Goal: Information Seeking & Learning: Learn about a topic

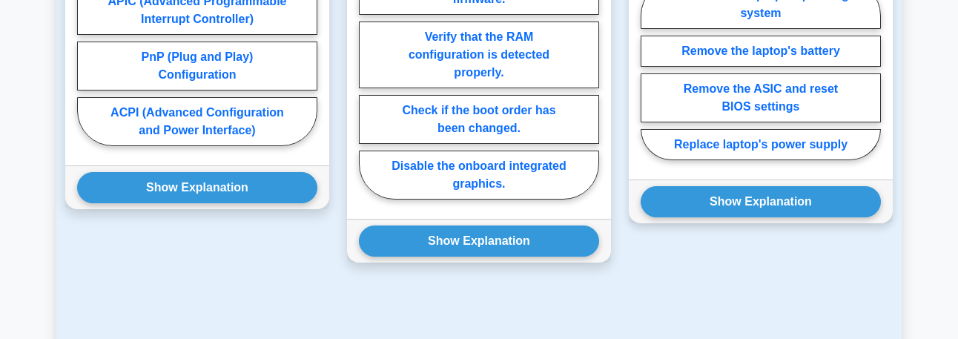
scroll to position [1408, 0]
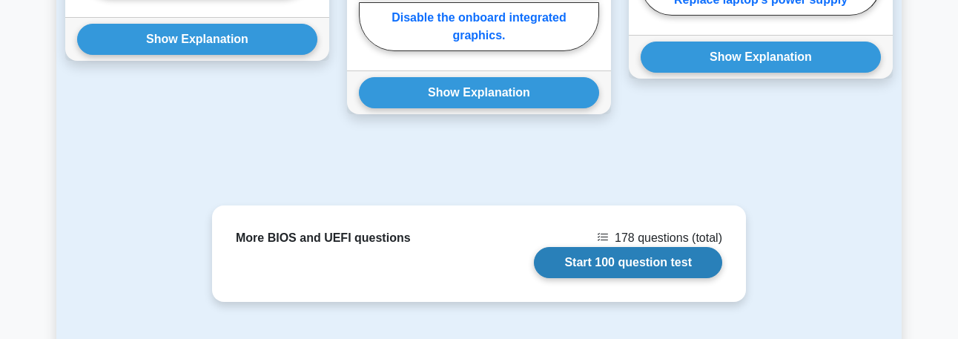
click at [627, 247] on link "Start 100 question test" at bounding box center [628, 262] width 188 height 31
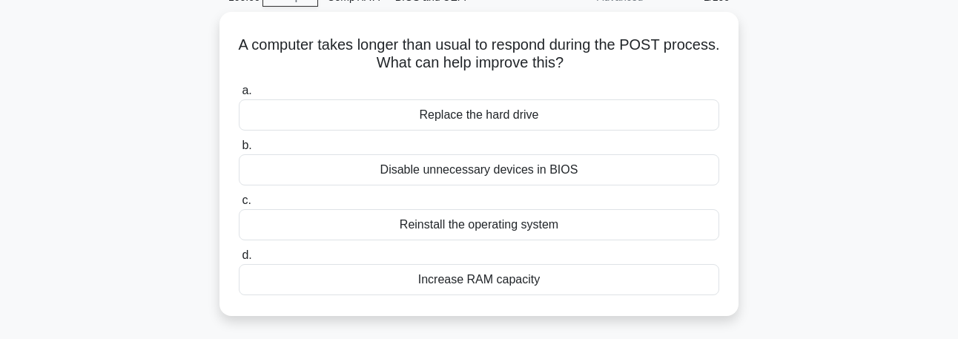
scroll to position [74, 0]
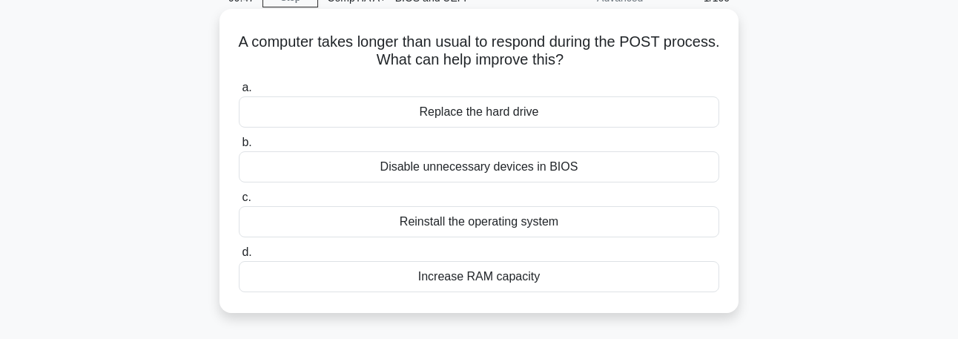
click at [615, 173] on div "Disable unnecessary devices in BIOS" at bounding box center [479, 166] width 480 height 31
click at [239, 148] on input "b. Disable unnecessary devices in BIOS" at bounding box center [239, 143] width 0 height 10
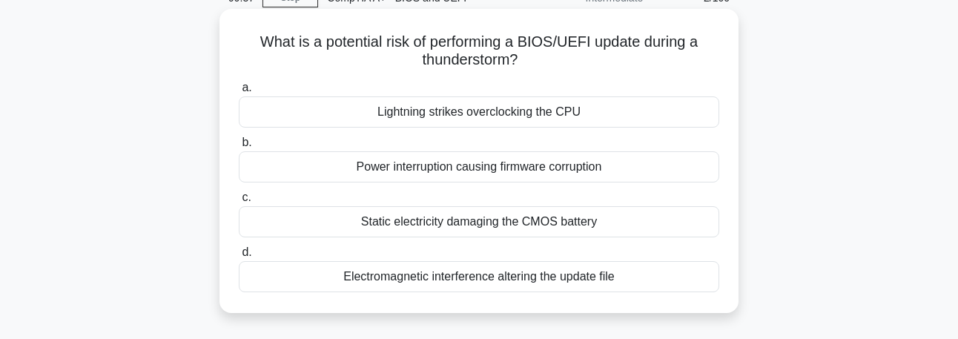
click at [618, 173] on div "Power interruption causing firmware corruption" at bounding box center [479, 166] width 480 height 31
click at [239, 148] on input "b. Power interruption causing firmware corruption" at bounding box center [239, 143] width 0 height 10
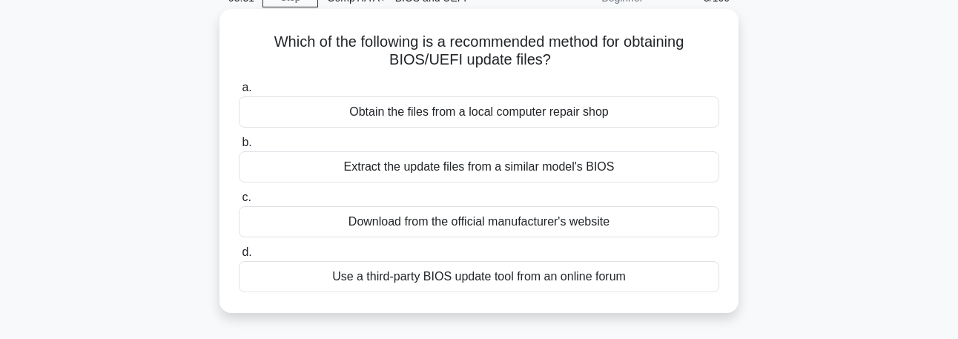
click at [663, 228] on div "Download from the official manufacturer's website" at bounding box center [479, 221] width 480 height 31
click at [239, 202] on input "c. Download from the official manufacturer's website" at bounding box center [239, 198] width 0 height 10
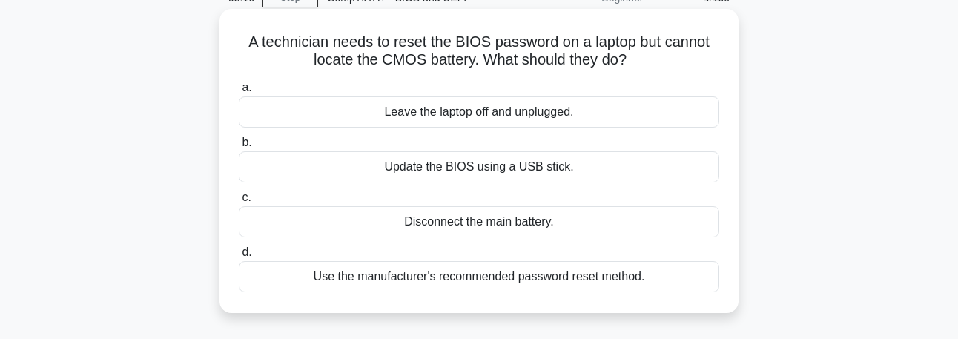
click at [556, 281] on div "Use the manufacturer's recommended password reset method." at bounding box center [479, 276] width 480 height 31
click at [239, 257] on input "d. Use the manufacturer's recommended password reset method." at bounding box center [239, 253] width 0 height 10
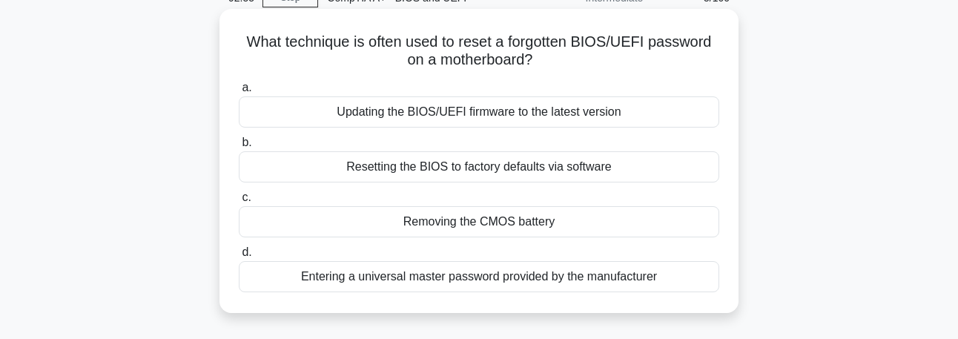
click at [660, 285] on div "Entering a universal master password provided by the manufacturer" at bounding box center [479, 276] width 480 height 31
click at [239, 257] on input "d. Entering a universal master password provided by the manufacturer" at bounding box center [239, 253] width 0 height 10
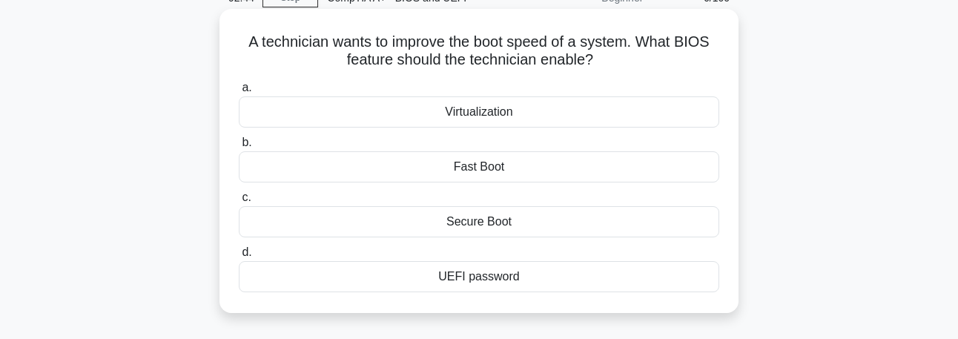
click at [621, 169] on div "Fast Boot" at bounding box center [479, 166] width 480 height 31
click at [239, 148] on input "b. Fast Boot" at bounding box center [239, 143] width 0 height 10
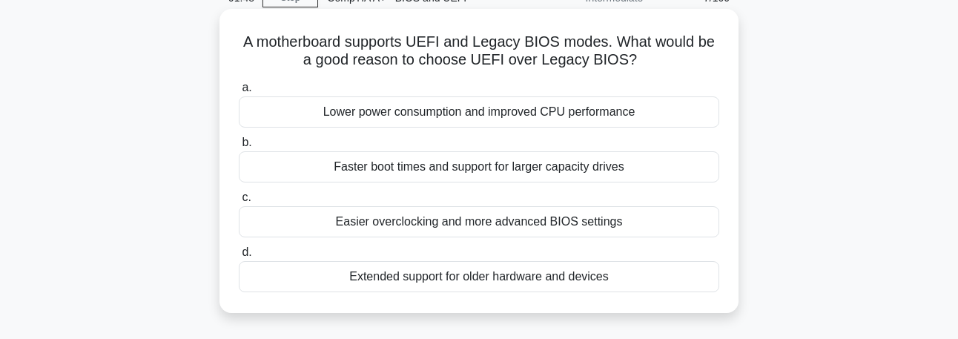
click at [580, 178] on div "Faster boot times and support for larger capacity drives" at bounding box center [479, 166] width 480 height 31
click at [239, 148] on input "b. Faster boot times and support for larger capacity drives" at bounding box center [239, 143] width 0 height 10
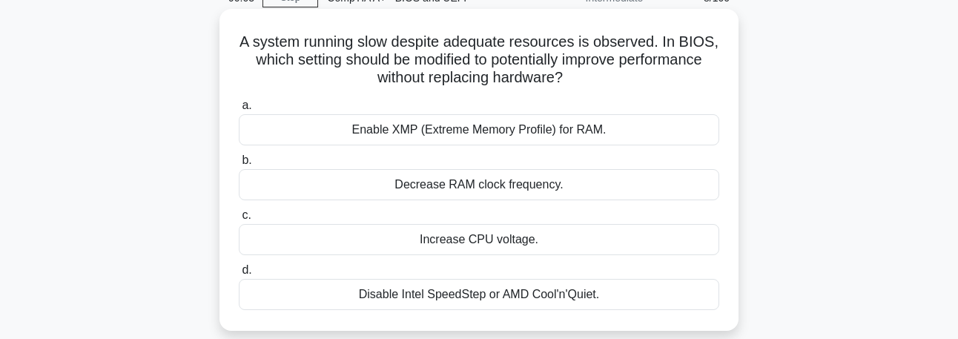
click at [679, 139] on div "Enable XMP (Extreme Memory Profile) for RAM." at bounding box center [479, 129] width 480 height 31
click at [239, 110] on input "a. Enable XMP (Extreme Memory Profile) for RAM." at bounding box center [239, 106] width 0 height 10
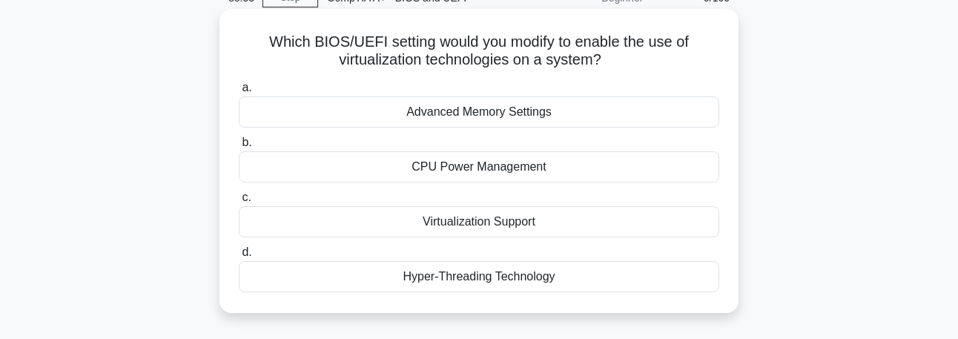
click at [583, 220] on div "Virtualization Support" at bounding box center [479, 221] width 480 height 31
click at [239, 202] on input "c. Virtualization Support" at bounding box center [239, 198] width 0 height 10
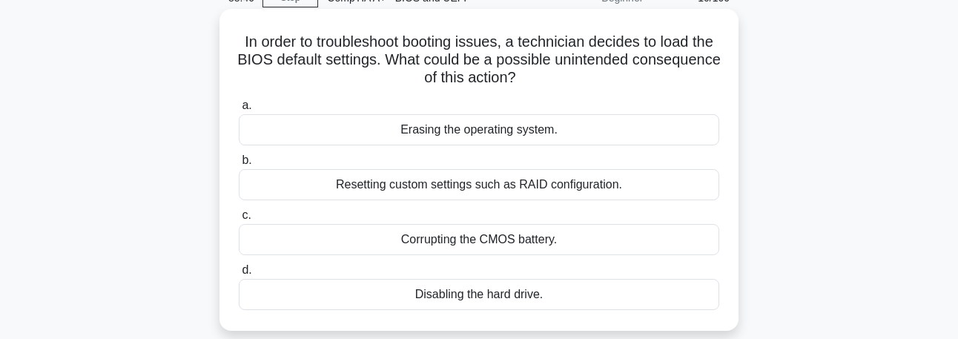
click at [645, 127] on div "Erasing the operating system." at bounding box center [479, 129] width 480 height 31
click at [239, 110] on input "a. Erasing the operating system." at bounding box center [239, 106] width 0 height 10
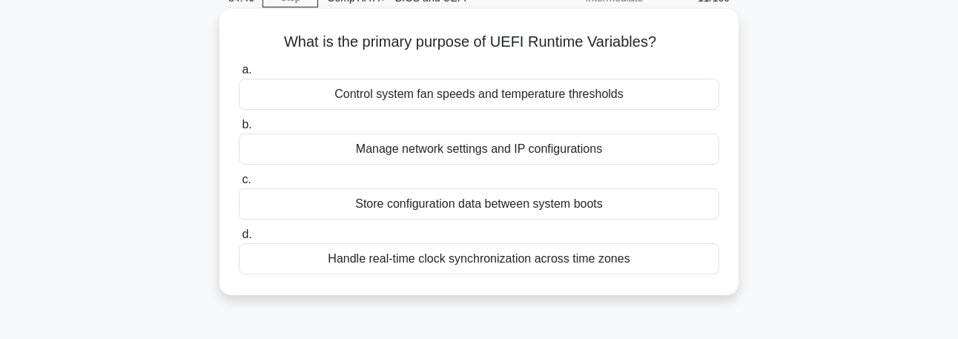
click at [619, 265] on div "Handle real-time clock synchronization across time zones" at bounding box center [479, 258] width 480 height 31
click at [239, 239] on input "d. Handle real-time clock synchronization across time zones" at bounding box center [239, 235] width 0 height 10
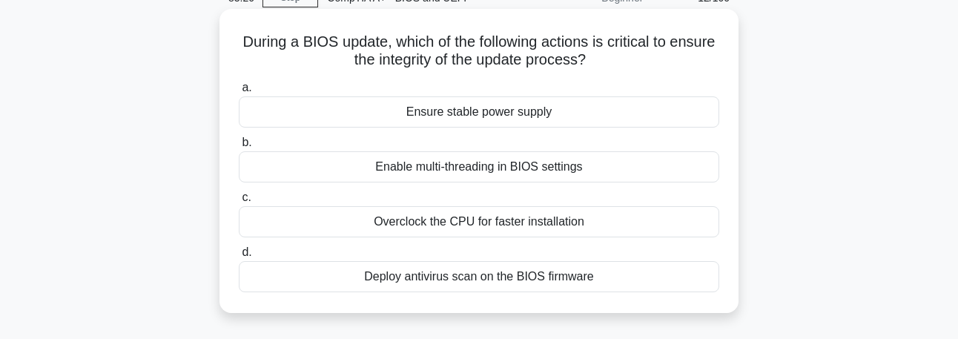
click at [629, 170] on div "Enable multi-threading in BIOS settings" at bounding box center [479, 166] width 480 height 31
click at [239, 148] on input "b. Enable multi-threading in BIOS settings" at bounding box center [239, 143] width 0 height 10
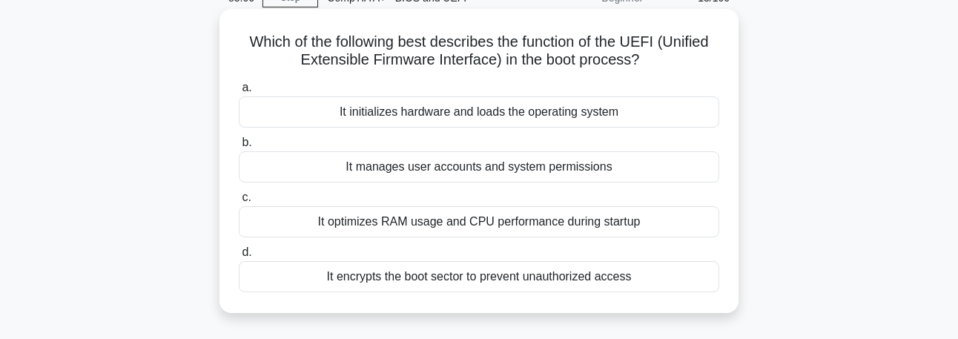
click at [663, 226] on div "It optimizes RAM usage and CPU performance during startup" at bounding box center [479, 221] width 480 height 31
click at [239, 202] on input "c. It optimizes RAM usage and CPU performance during startup" at bounding box center [239, 198] width 0 height 10
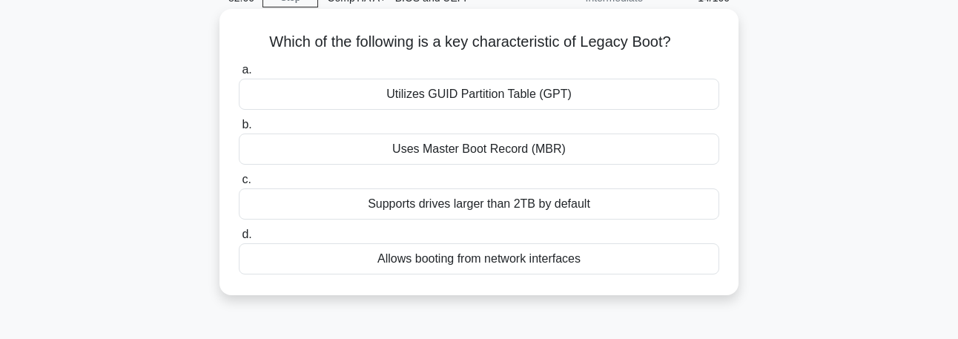
click at [623, 262] on div "Allows booting from network interfaces" at bounding box center [479, 258] width 480 height 31
click at [239, 239] on input "d. Allows booting from network interfaces" at bounding box center [239, 235] width 0 height 10
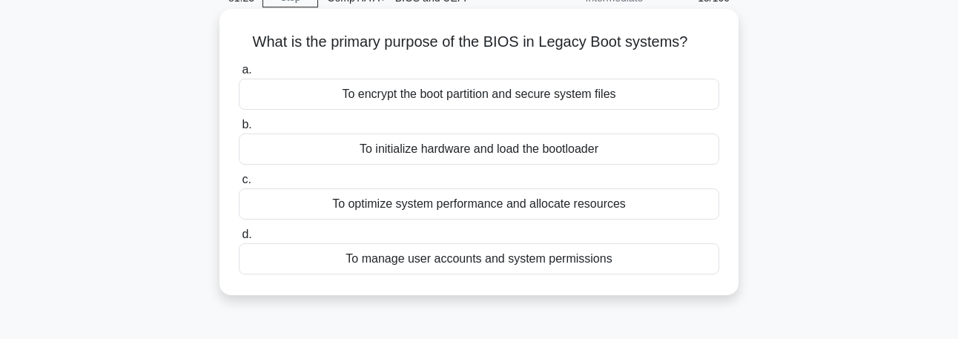
click at [600, 108] on div "To encrypt the boot partition and secure system files" at bounding box center [479, 94] width 480 height 31
click at [239, 75] on input "a. To encrypt the boot partition and secure system files" at bounding box center [239, 70] width 0 height 10
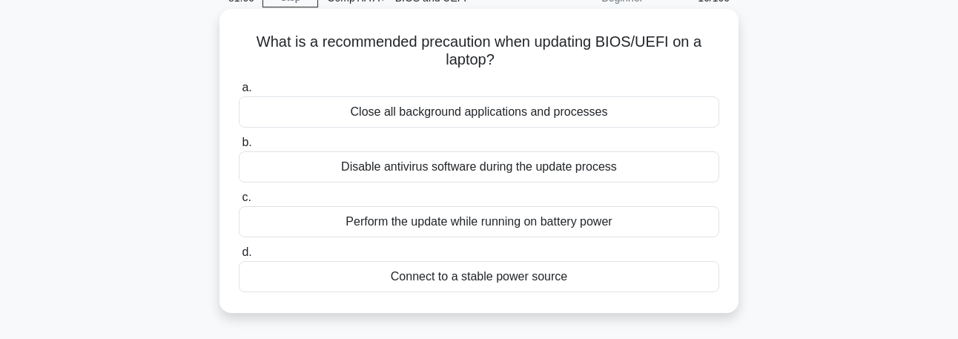
click at [600, 276] on div "Connect to a stable power source" at bounding box center [479, 276] width 480 height 31
click at [239, 257] on input "d. Connect to a stable power source" at bounding box center [239, 253] width 0 height 10
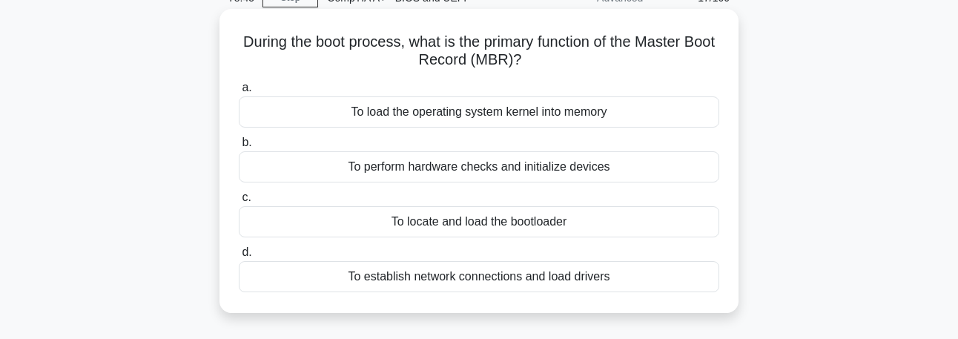
click at [611, 274] on div "To establish network connections and load drivers" at bounding box center [479, 276] width 480 height 31
click at [239, 257] on input "d. To establish network connections and load drivers" at bounding box center [239, 253] width 0 height 10
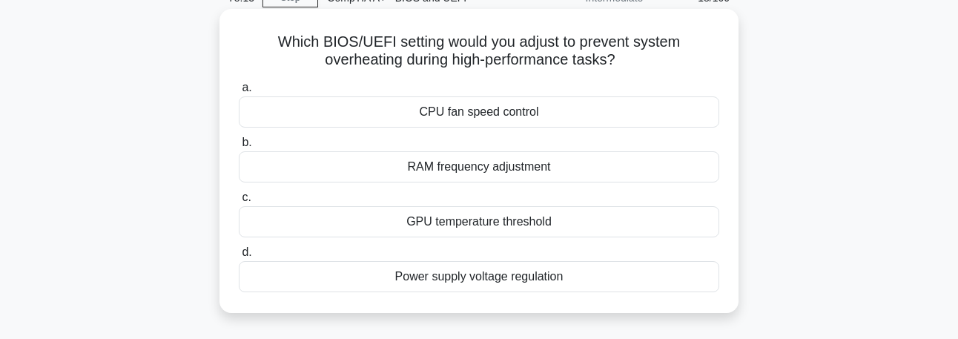
click at [568, 283] on div "Power supply voltage regulation" at bounding box center [479, 276] width 480 height 31
click at [239, 257] on input "d. Power supply voltage regulation" at bounding box center [239, 253] width 0 height 10
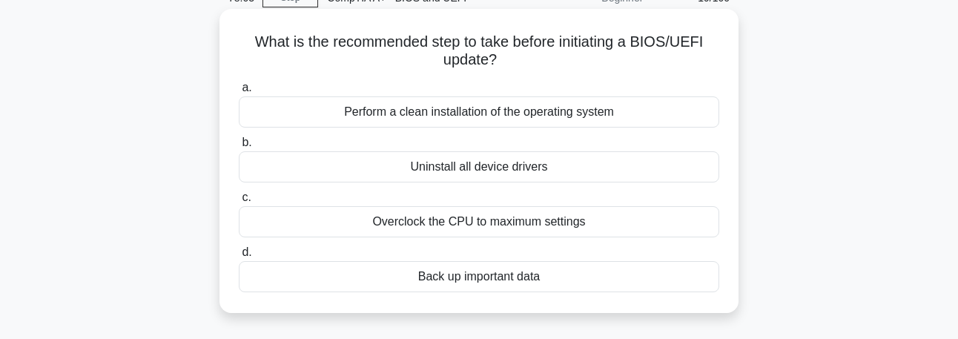
click at [664, 289] on div "Back up important data" at bounding box center [479, 276] width 480 height 31
click at [239, 257] on input "d. Back up important data" at bounding box center [239, 253] width 0 height 10
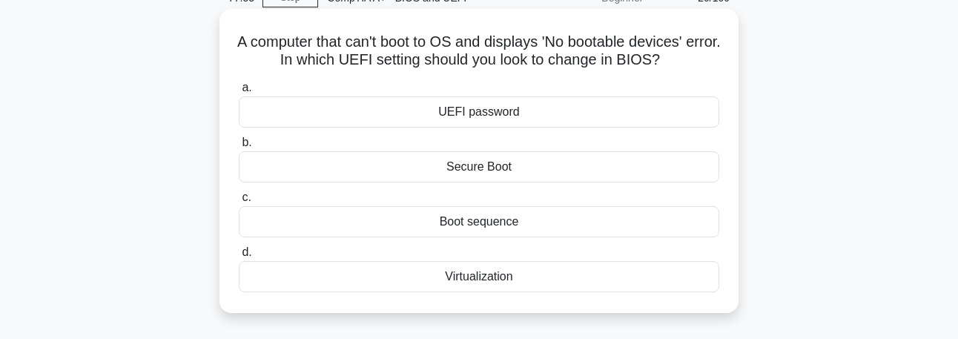
click at [633, 224] on div "Boot sequence" at bounding box center [479, 221] width 480 height 31
click at [239, 202] on input "c. Boot sequence" at bounding box center [239, 198] width 0 height 10
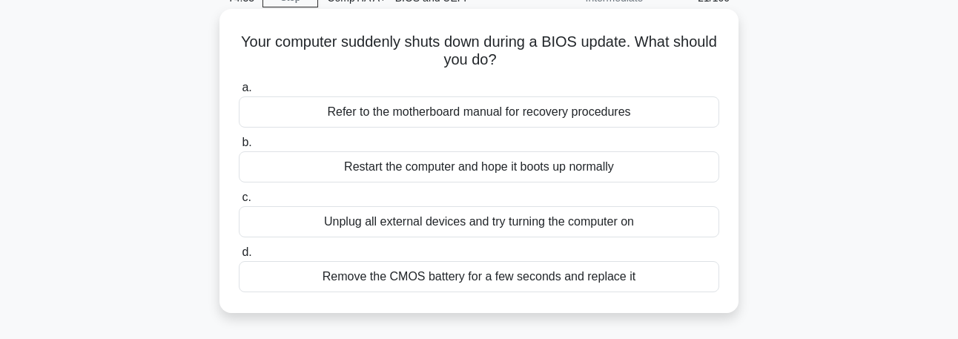
click at [592, 228] on div "Unplug all external devices and try turning the computer on" at bounding box center [479, 221] width 480 height 31
click at [239, 202] on input "c. Unplug all external devices and try turning the computer on" at bounding box center [239, 198] width 0 height 10
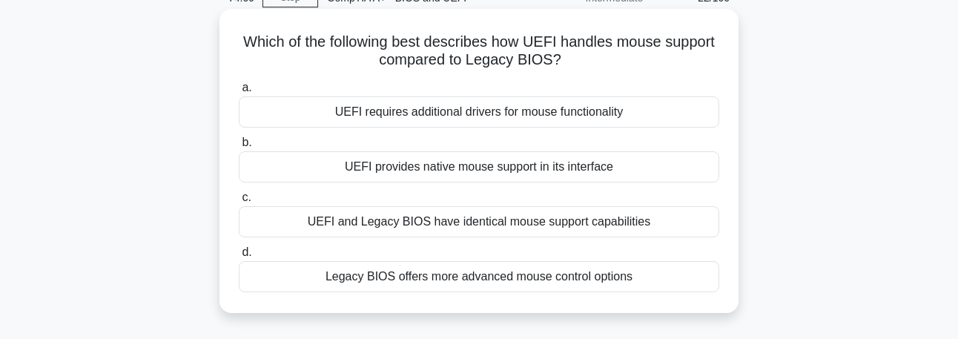
click at [632, 275] on div "Legacy BIOS offers more advanced mouse control options" at bounding box center [479, 276] width 480 height 31
click at [239, 257] on input "d. Legacy BIOS offers more advanced mouse control options" at bounding box center [239, 253] width 0 height 10
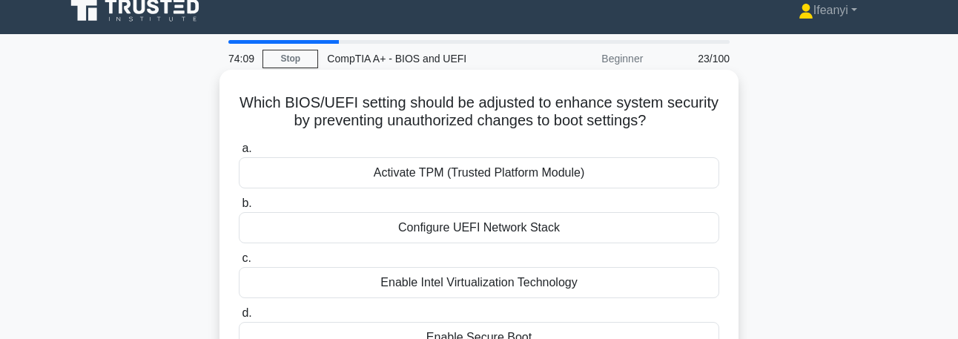
scroll to position [0, 0]
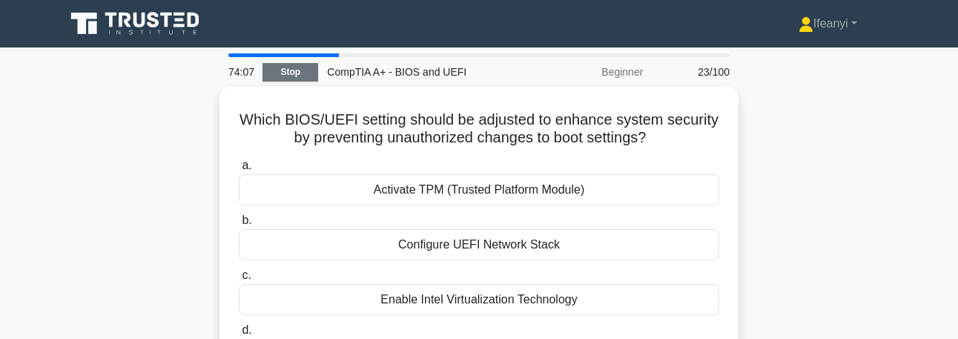
click at [276, 71] on link "Stop" at bounding box center [290, 72] width 56 height 19
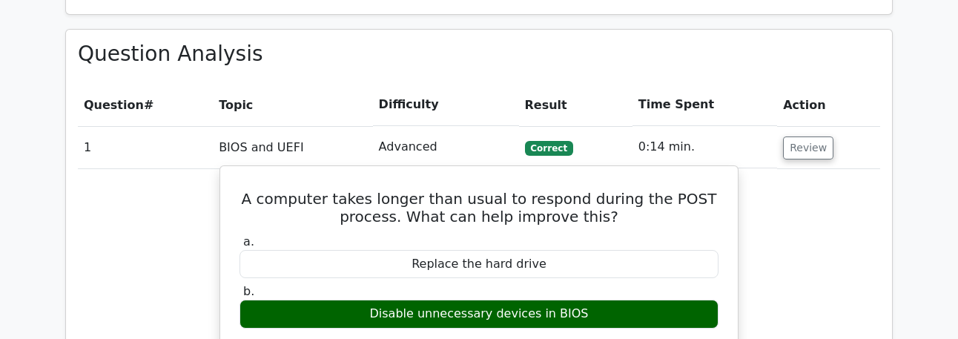
scroll to position [593, 0]
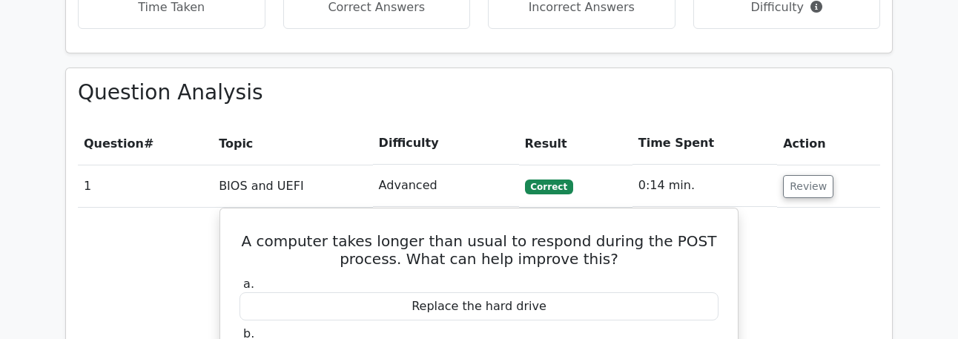
click at [556, 192] on span "Correct" at bounding box center [549, 186] width 48 height 15
click at [533, 179] on span "Correct" at bounding box center [549, 186] width 48 height 15
click at [787, 195] on button "Review" at bounding box center [808, 186] width 50 height 23
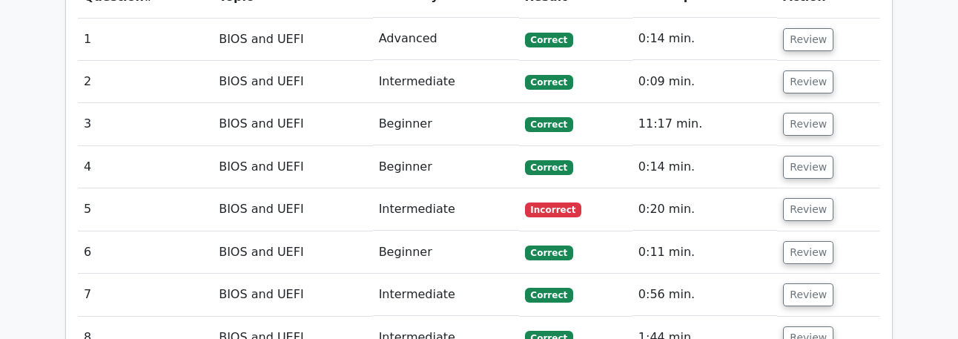
scroll to position [741, 0]
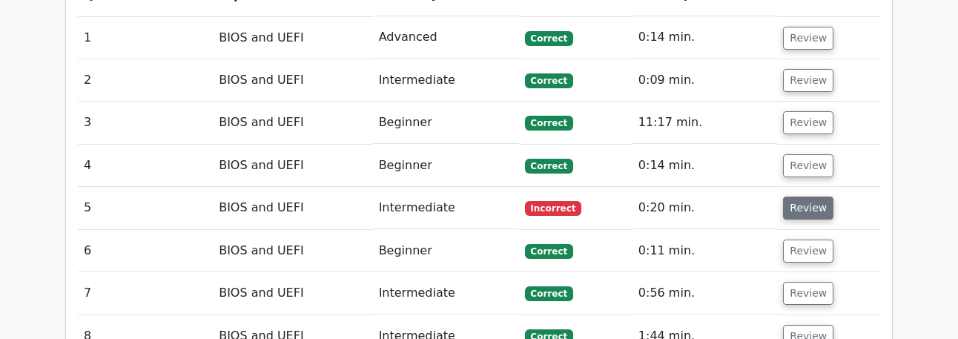
click at [810, 208] on button "Review" at bounding box center [808, 207] width 50 height 23
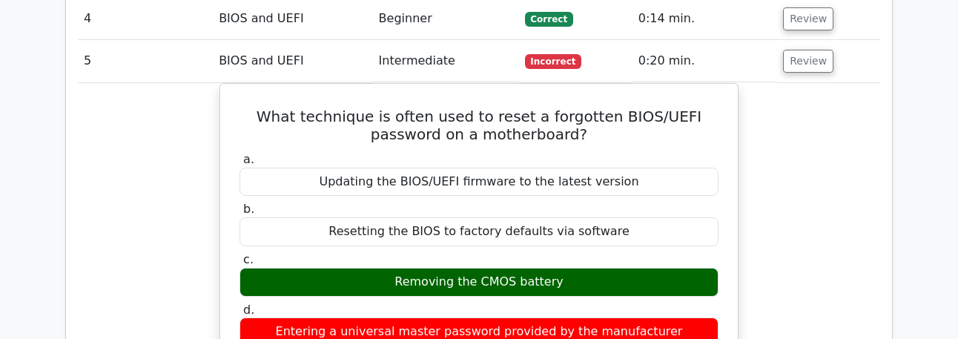
scroll to position [815, 0]
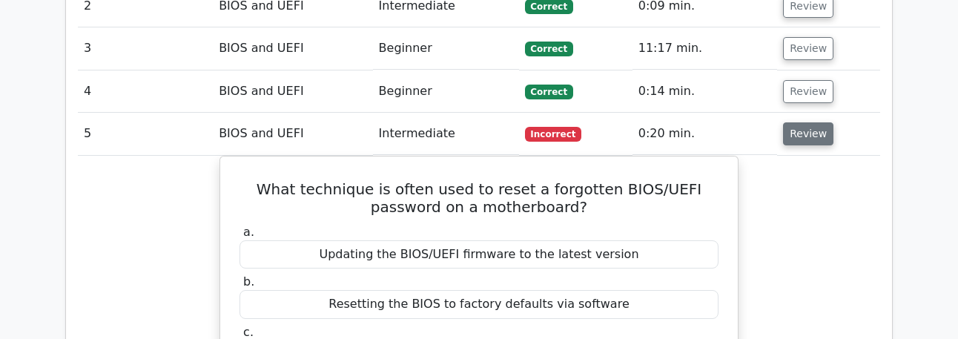
click at [804, 145] on button "Review" at bounding box center [808, 133] width 50 height 23
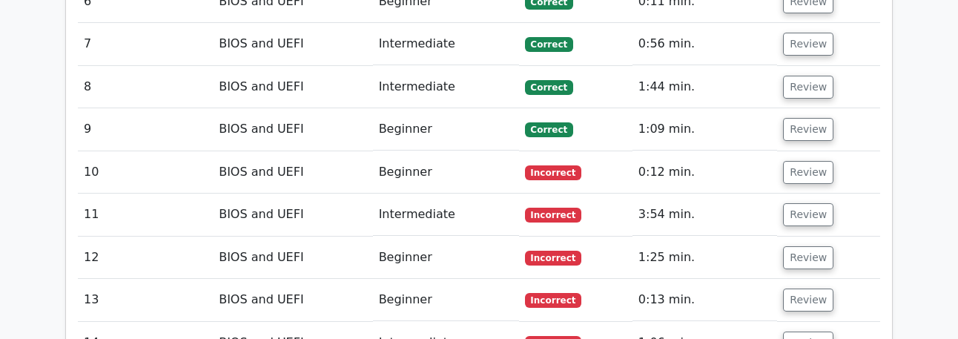
scroll to position [1038, 0]
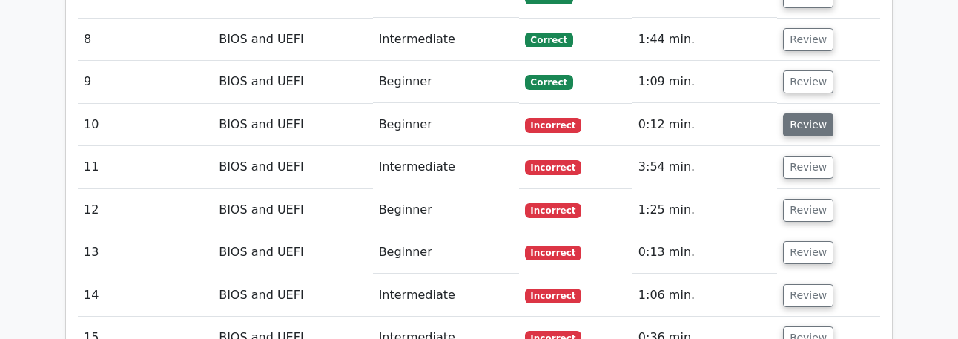
click at [816, 128] on button "Review" at bounding box center [808, 124] width 50 height 23
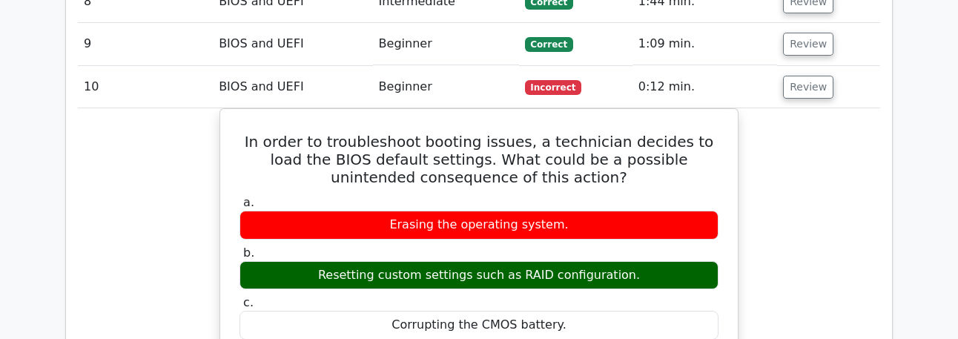
scroll to position [1112, 0]
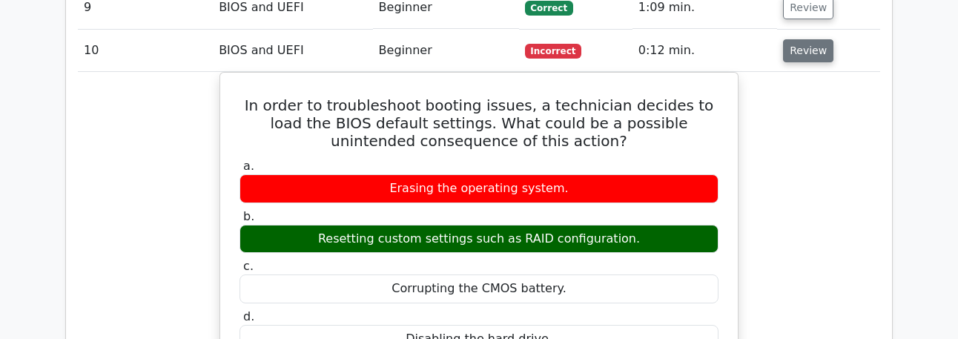
click at [812, 51] on button "Review" at bounding box center [808, 50] width 50 height 23
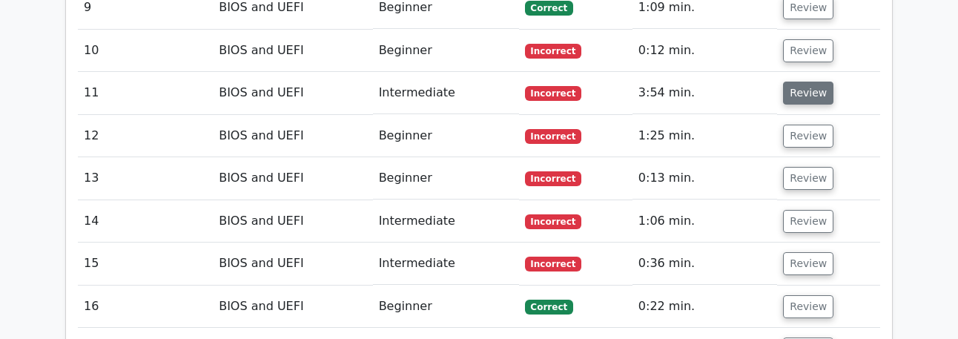
click at [813, 94] on button "Review" at bounding box center [808, 93] width 50 height 23
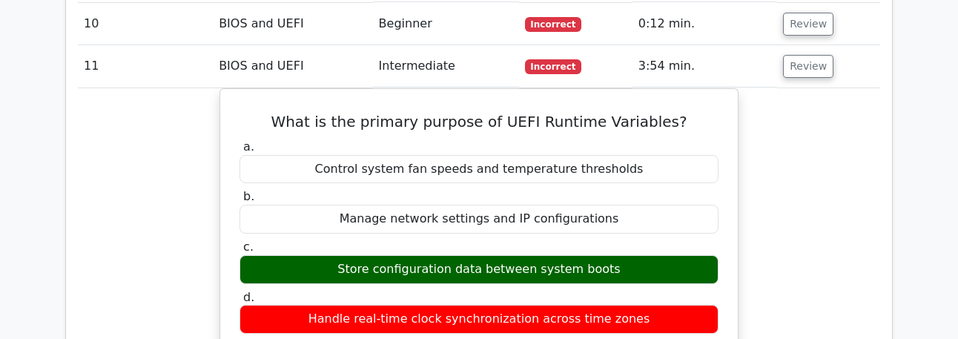
scroll to position [1186, 0]
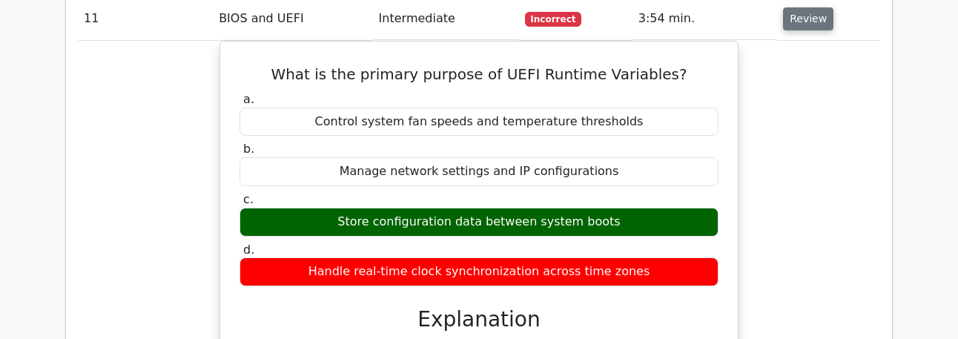
click at [807, 21] on button "Review" at bounding box center [808, 18] width 50 height 23
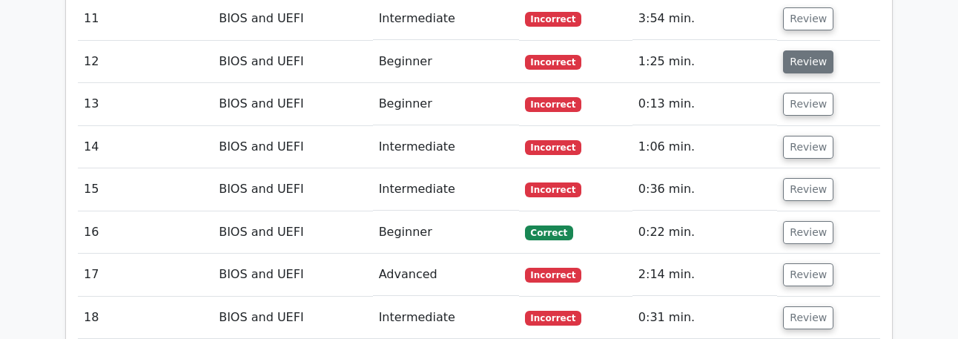
click at [808, 73] on button "Review" at bounding box center [808, 61] width 50 height 23
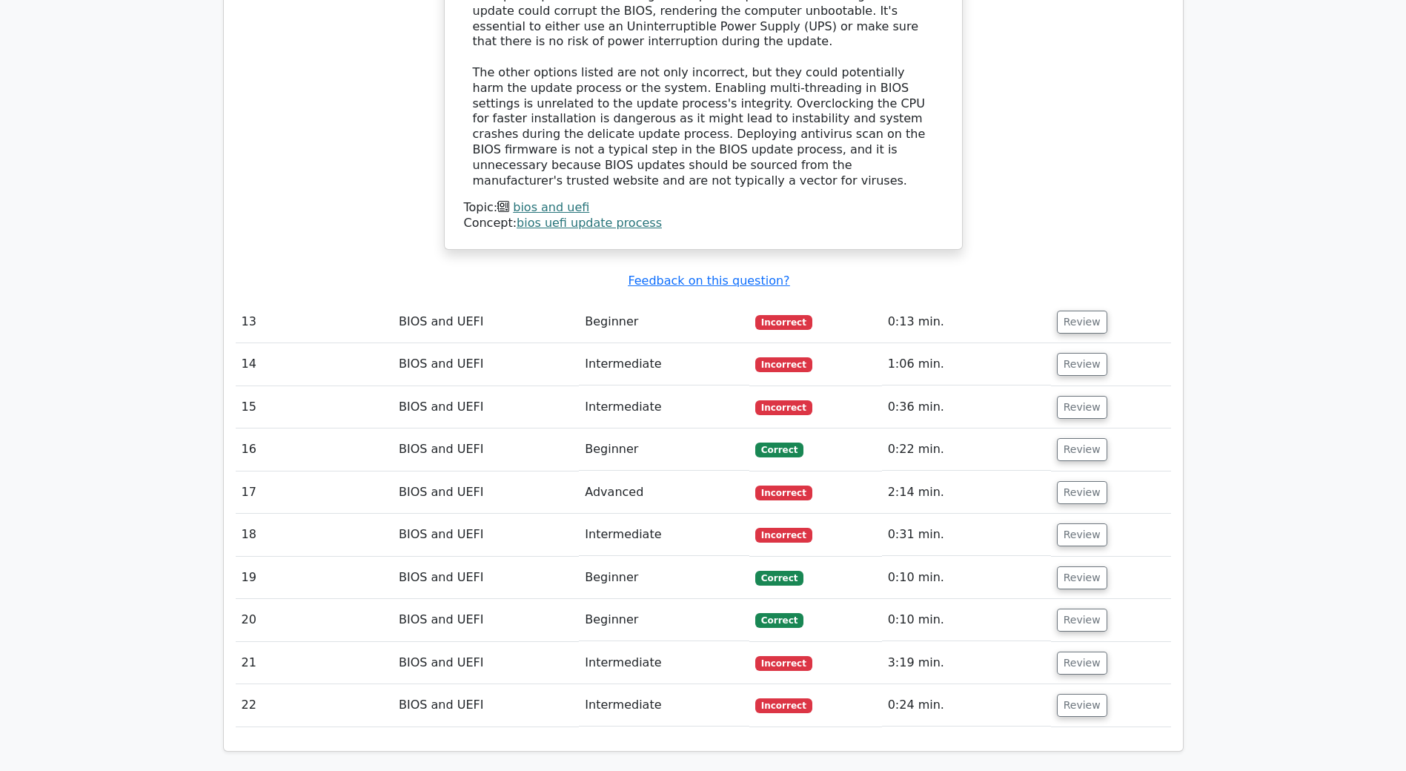
scroll to position [1631, 0]
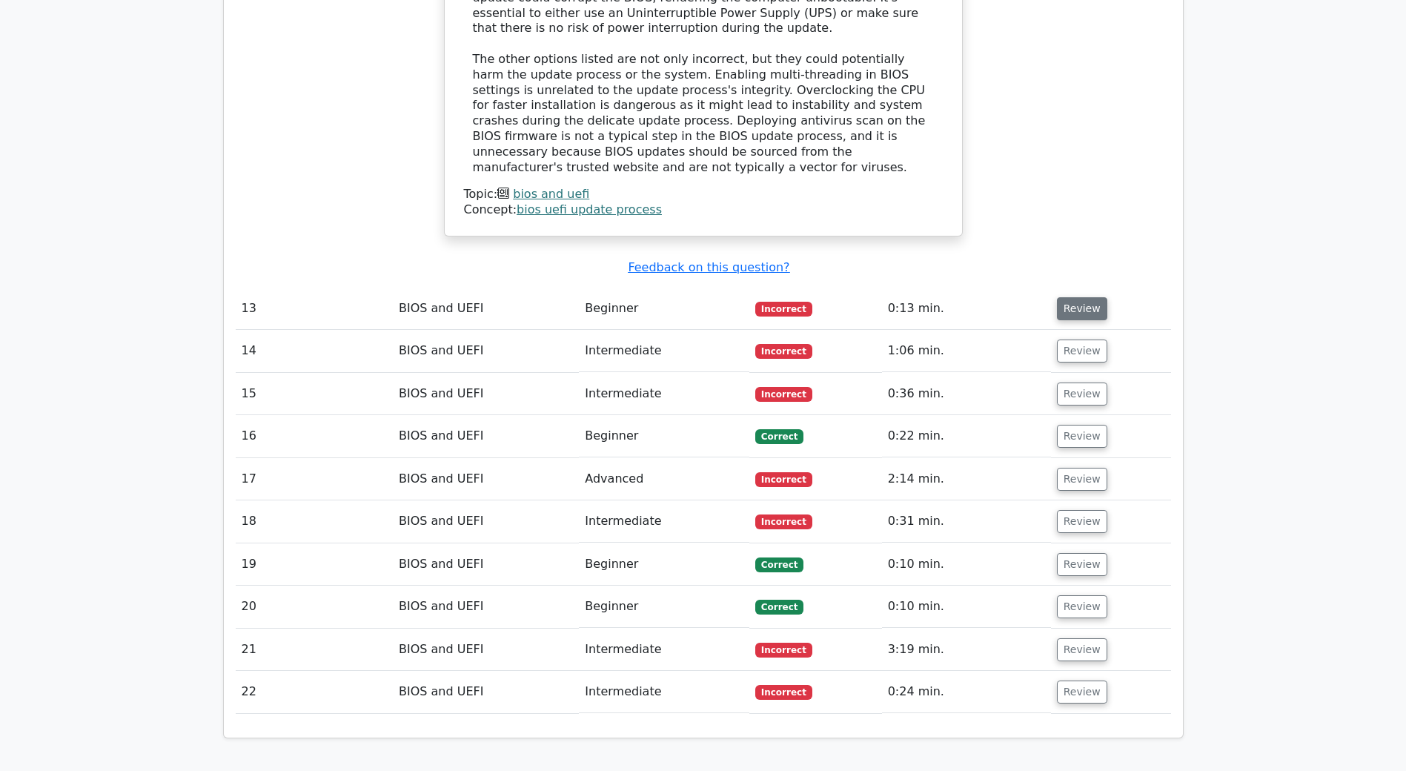
click at [957, 297] on button "Review" at bounding box center [1082, 308] width 50 height 23
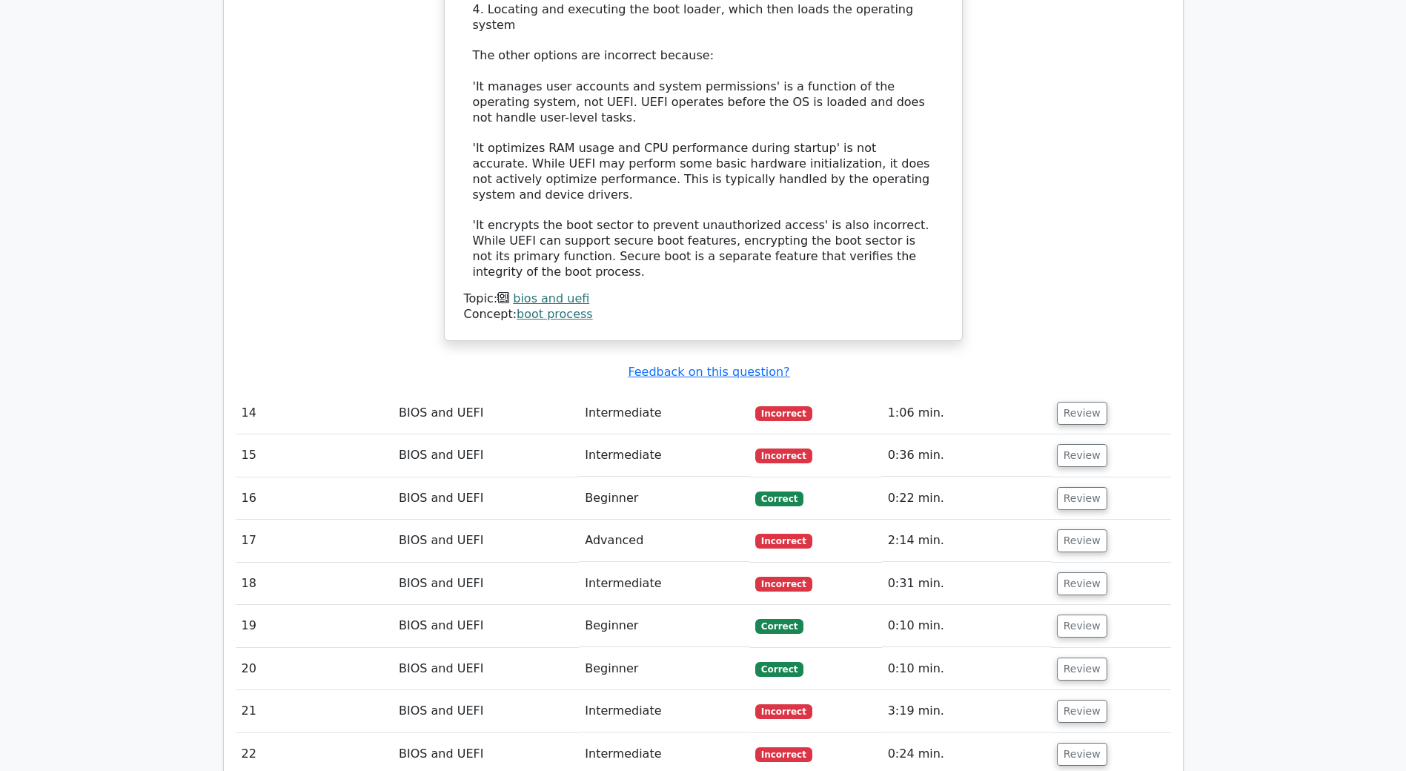
scroll to position [2709, 0]
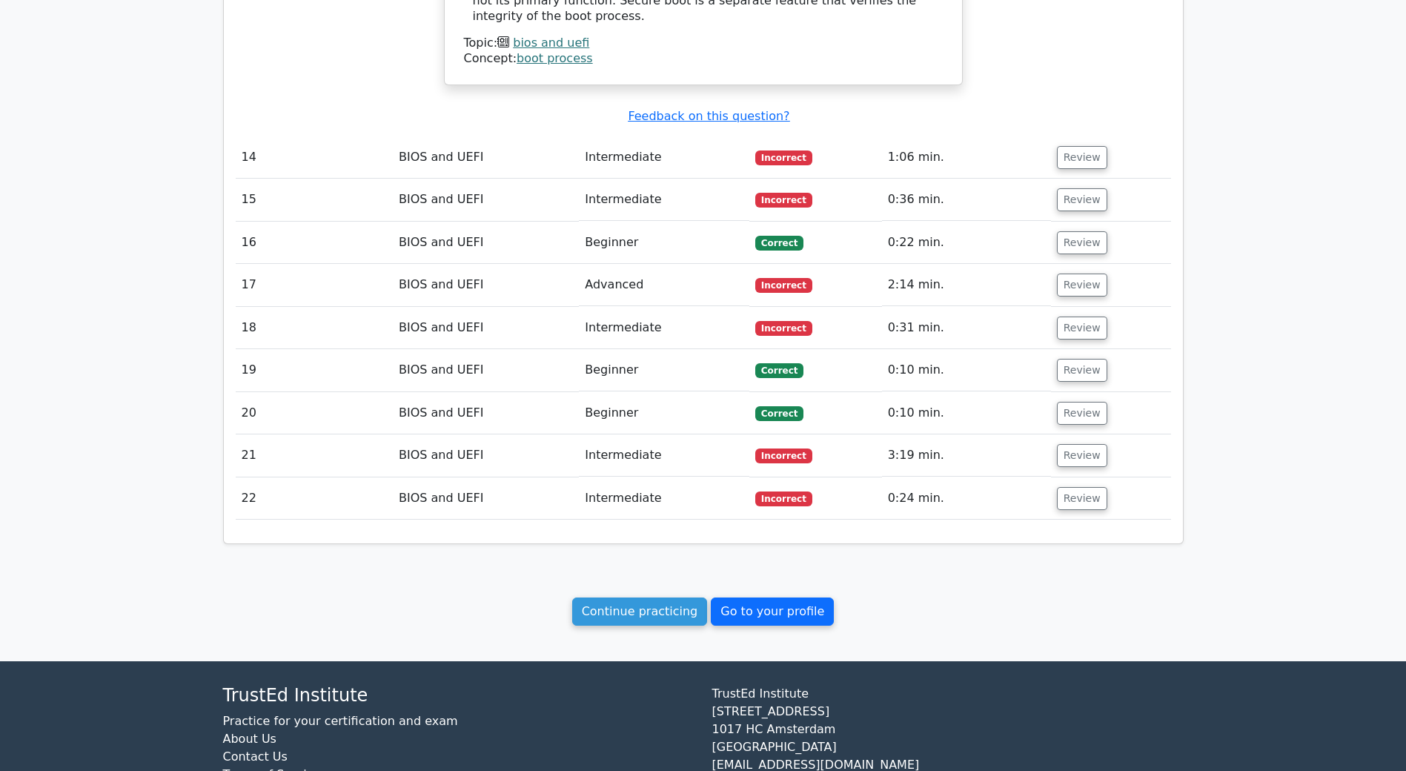
click at [762, 338] on link "Go to your profile" at bounding box center [772, 611] width 123 height 28
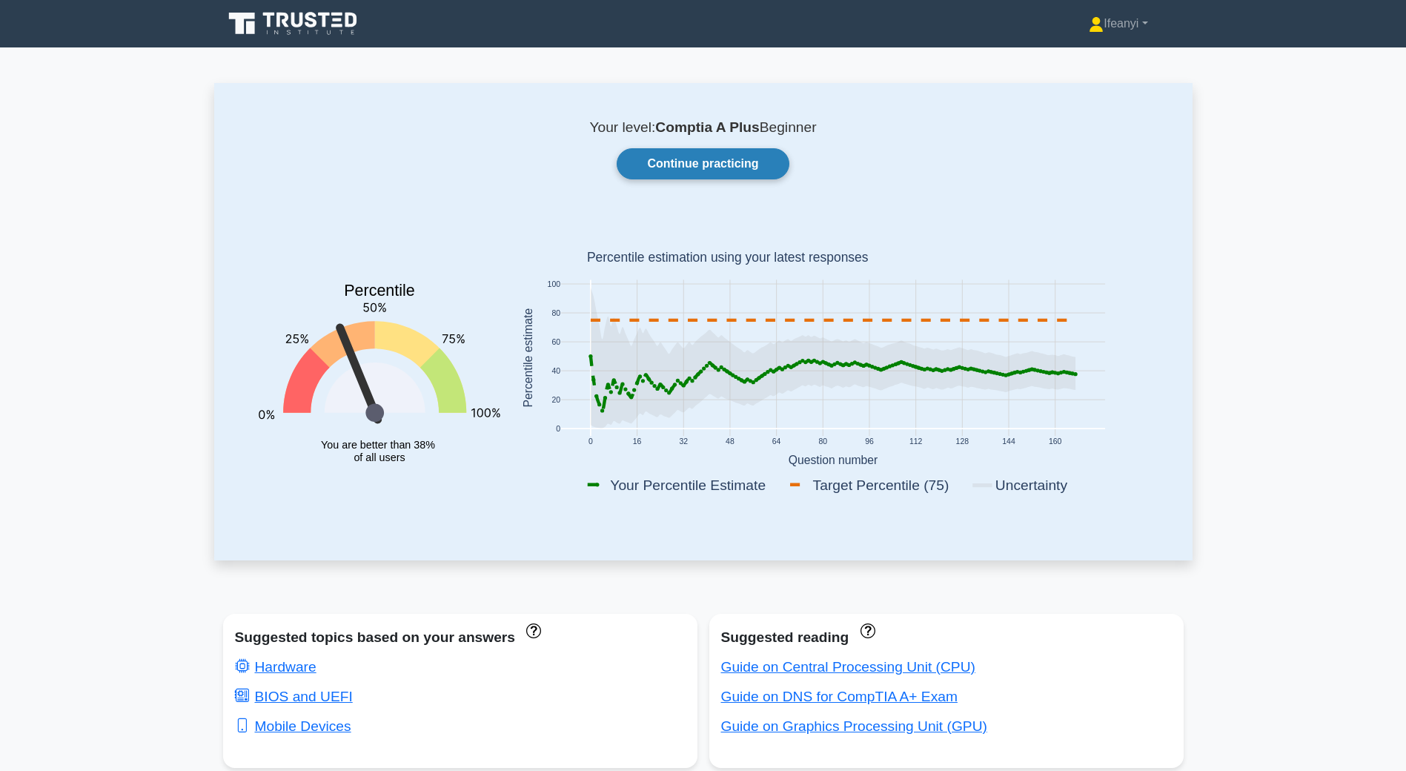
click at [732, 164] on link "Continue practicing" at bounding box center [703, 163] width 172 height 31
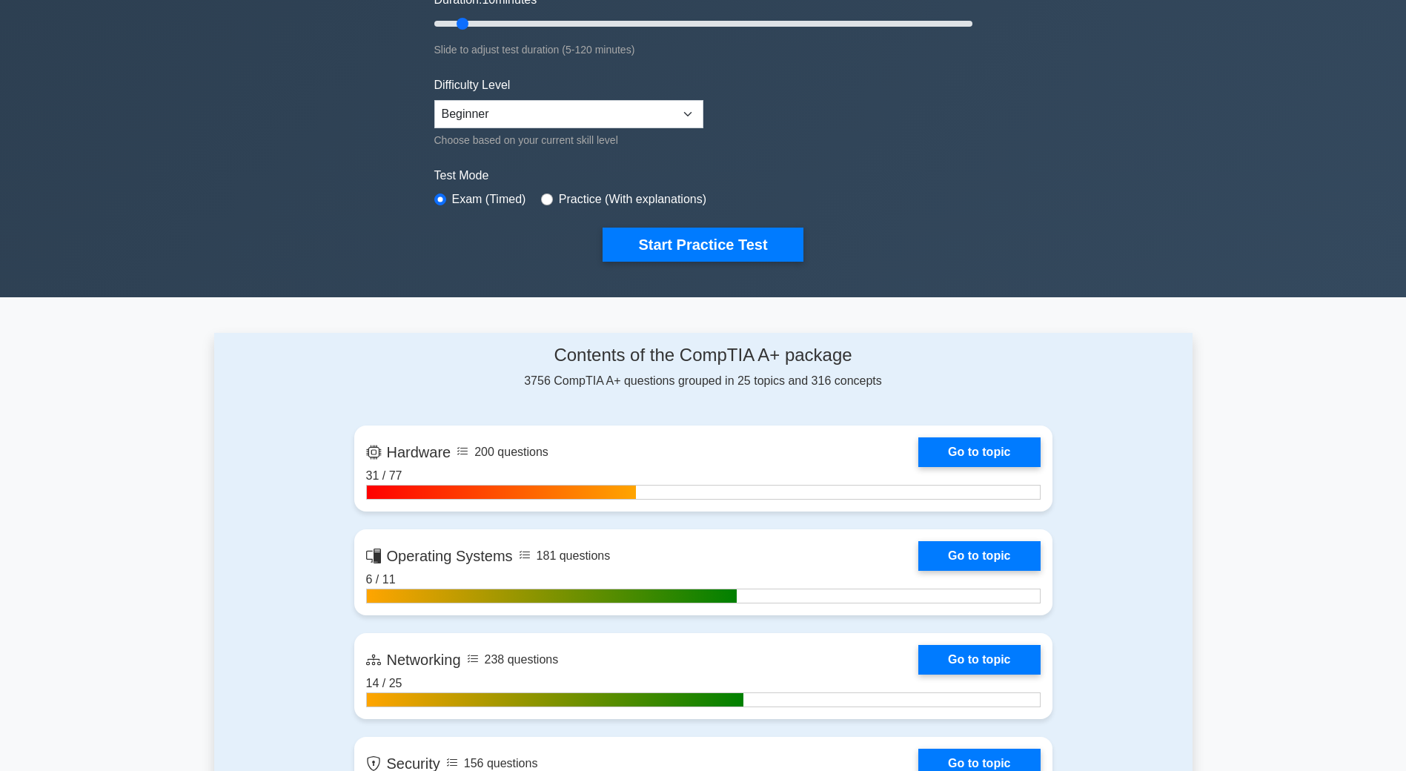
scroll to position [297, 0]
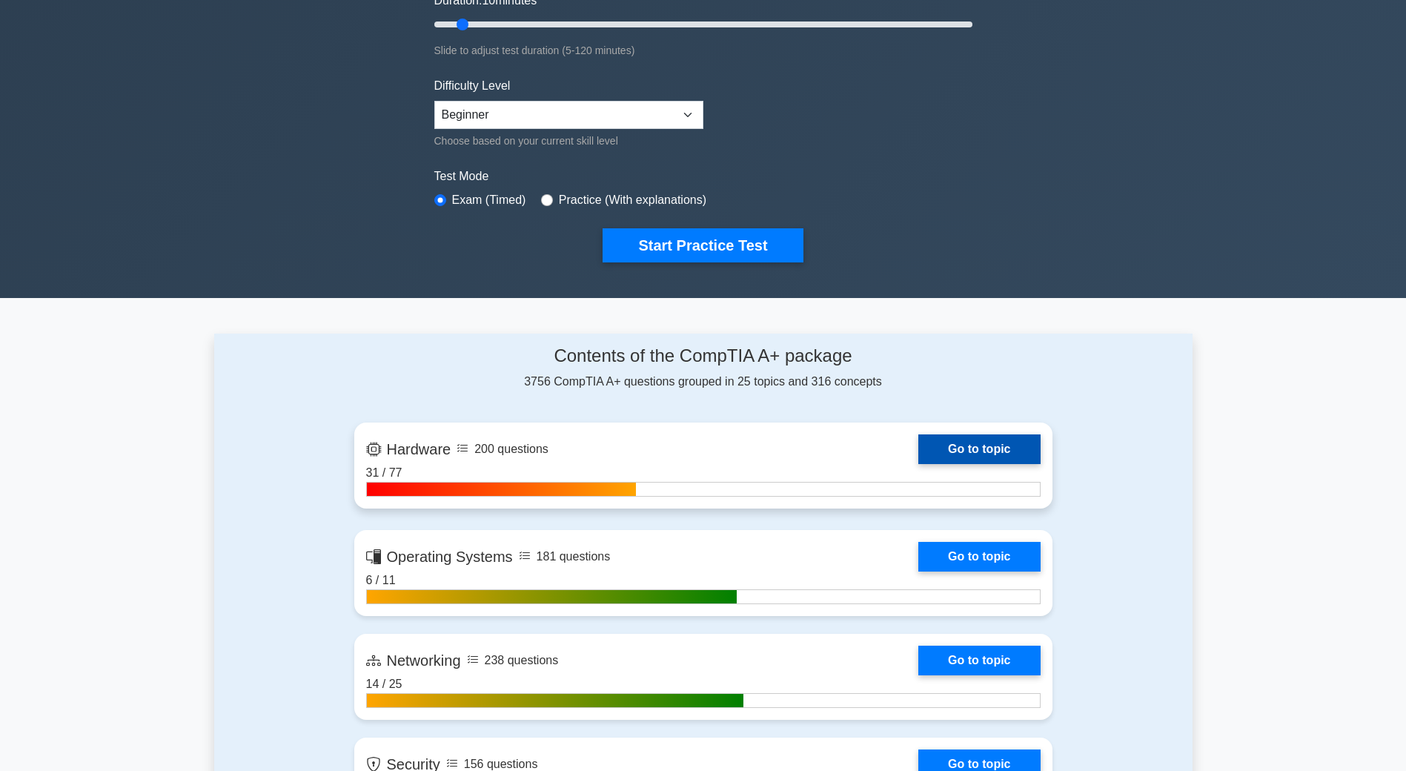
click at [918, 448] on link "Go to topic" at bounding box center [979, 449] width 122 height 30
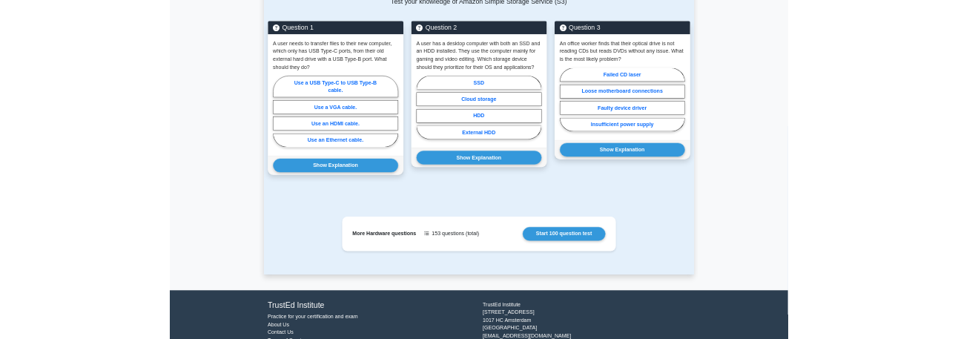
scroll to position [1036, 0]
